Goal: Task Accomplishment & Management: Complete application form

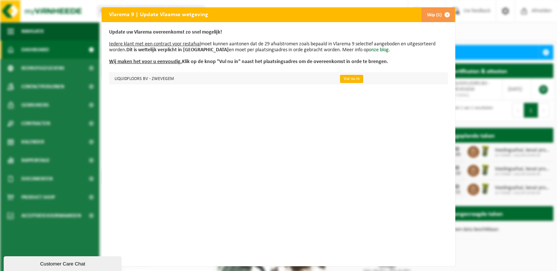
click at [350, 77] on link "Vul nu in" at bounding box center [351, 79] width 23 height 8
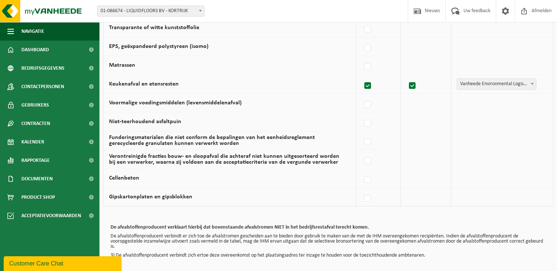
scroll to position [503, 0]
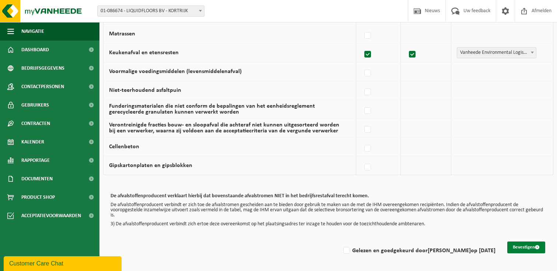
click at [522, 243] on button "Bevestigen" at bounding box center [526, 247] width 38 height 12
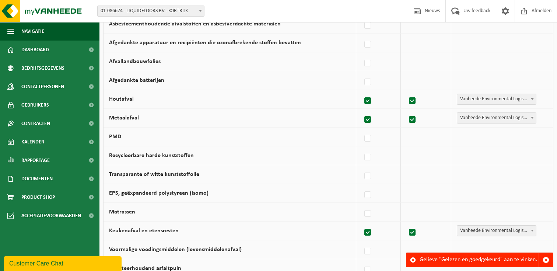
scroll to position [503, 0]
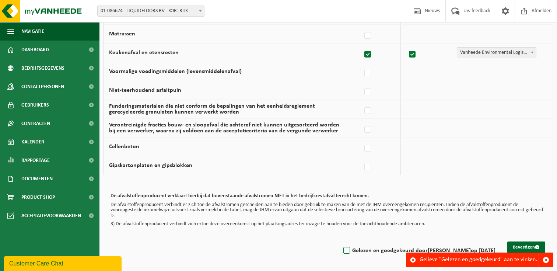
click at [352, 249] on label "Gelezen en goedgekeurd door Mayte Eelen op 16/09/25" at bounding box center [419, 250] width 154 height 11
click at [341, 241] on input "Gelezen en goedgekeurd door Mayte Eelen op 16/09/25" at bounding box center [340, 241] width 0 height 0
checkbox input "true"
click at [517, 246] on button "Bevestigen" at bounding box center [526, 247] width 38 height 12
